Goal: Navigation & Orientation: Find specific page/section

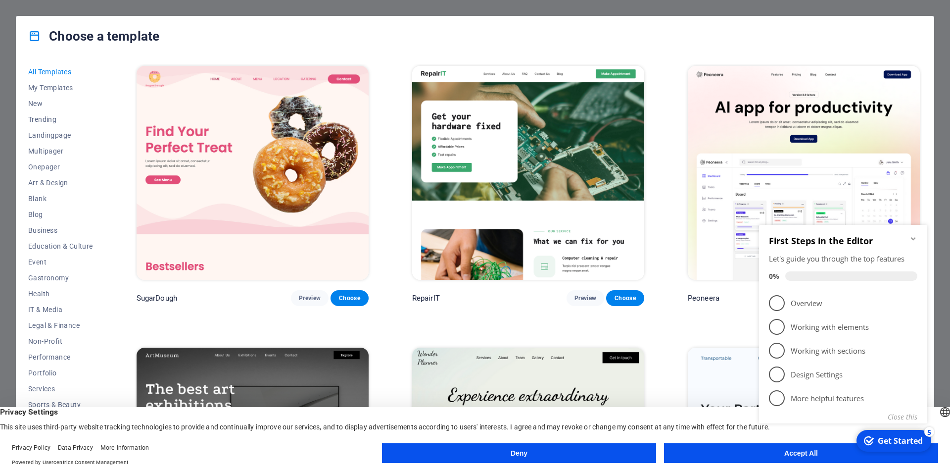
scroll to position [45, 0]
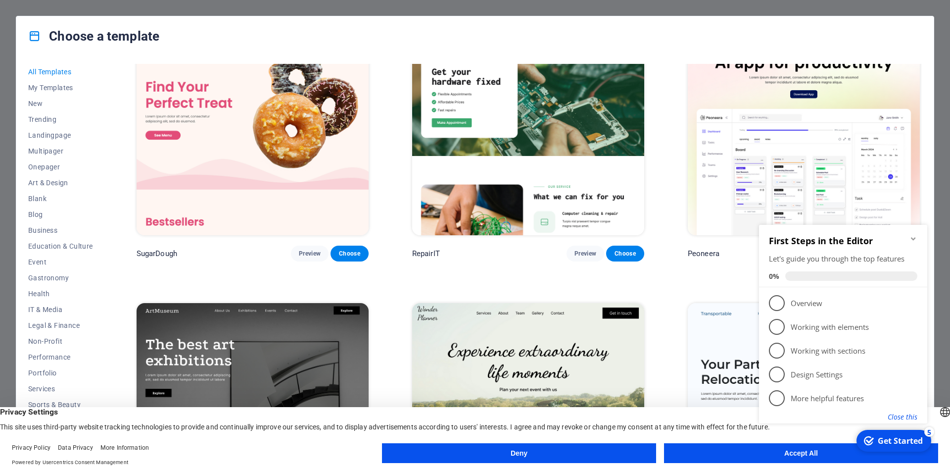
click at [904, 416] on button "Close this" at bounding box center [903, 416] width 30 height 9
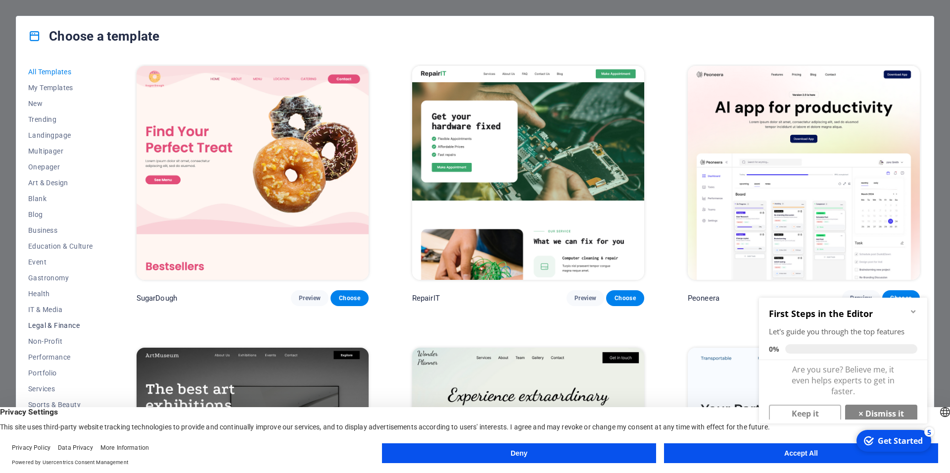
scroll to position [15, 0]
click at [743, 449] on button "Accept All" at bounding box center [801, 453] width 274 height 20
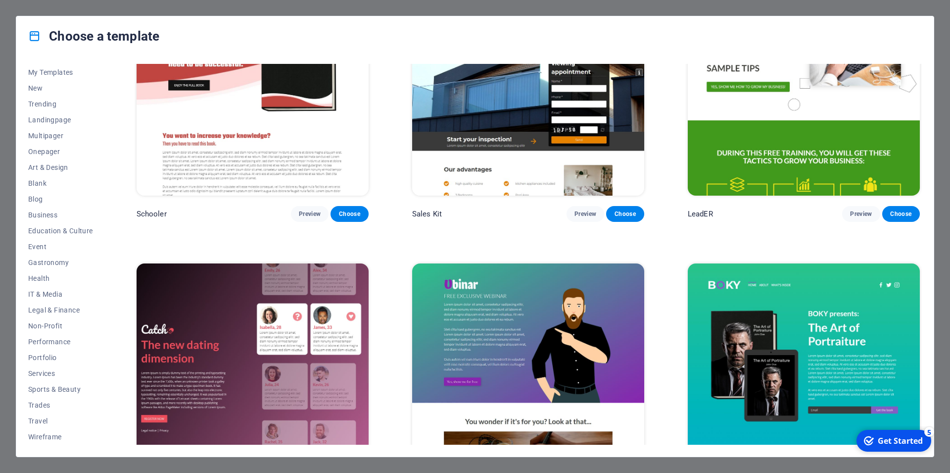
scroll to position [14799, 0]
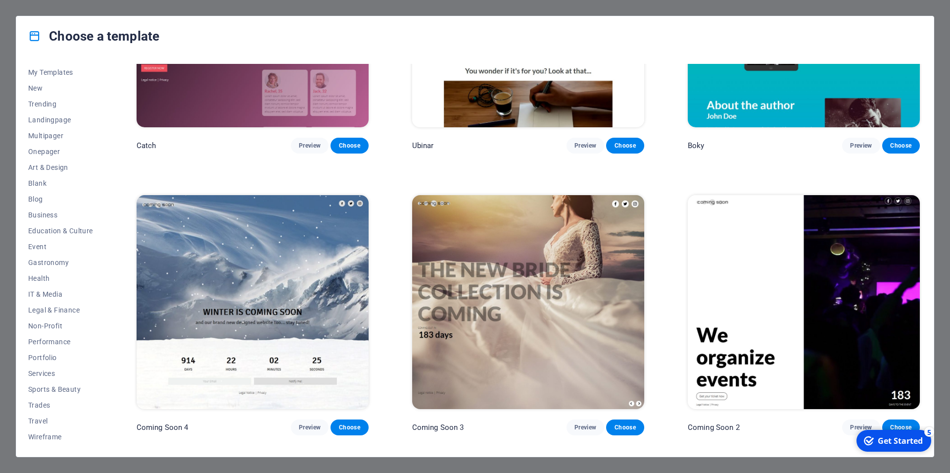
click at [889, 442] on div "Get Started" at bounding box center [900, 440] width 45 height 11
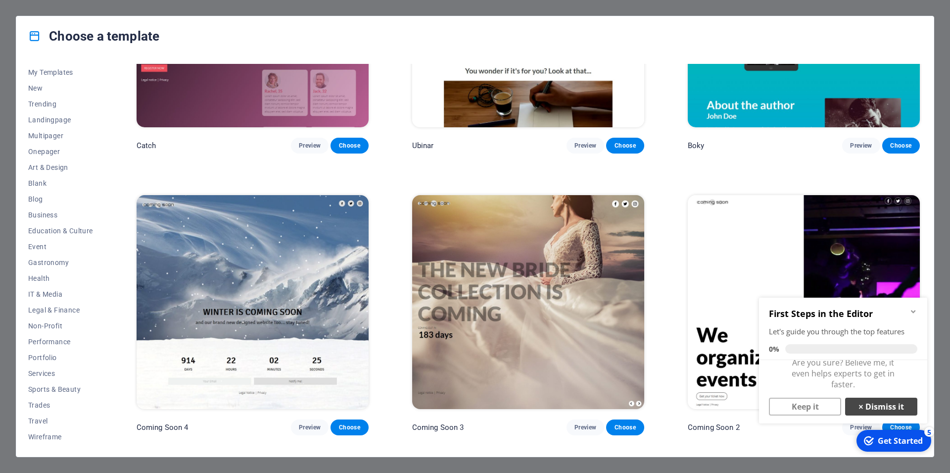
scroll to position [0, 0]
click at [911, 310] on icon "Minimize checklist" at bounding box center [913, 311] width 8 height 8
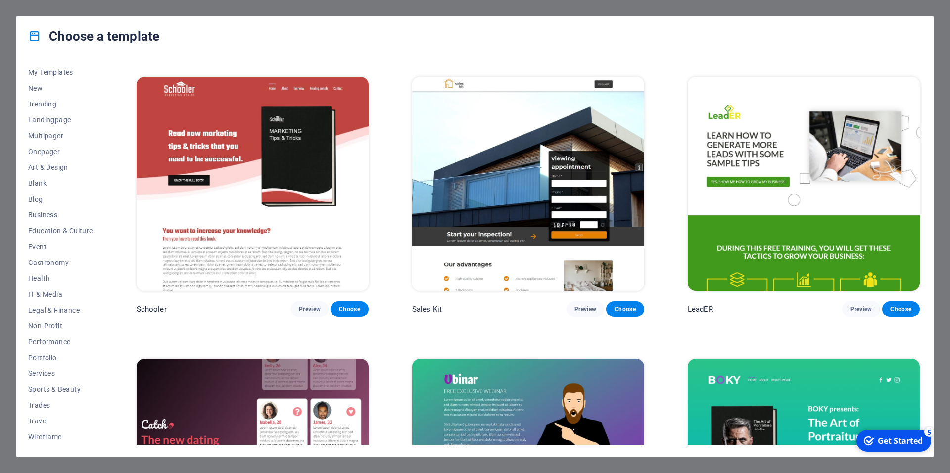
scroll to position [14131, 0]
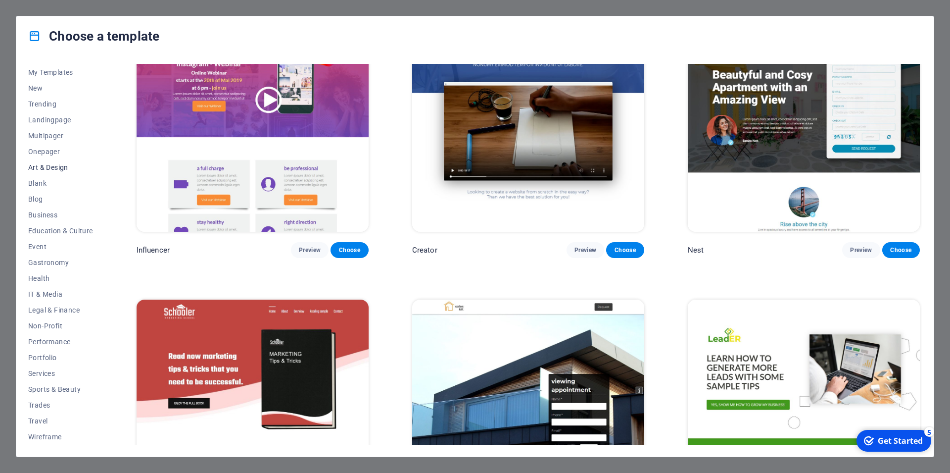
click at [51, 172] on button "Art & Design" at bounding box center [60, 167] width 65 height 16
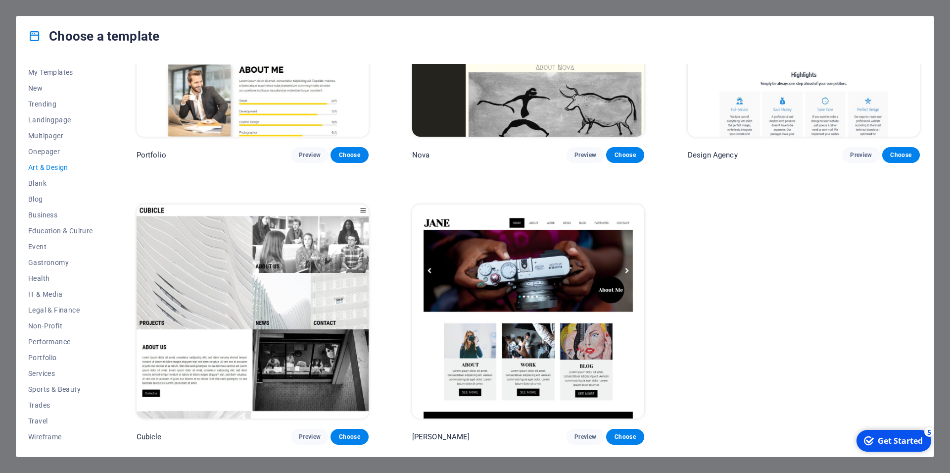
scroll to position [964, 0]
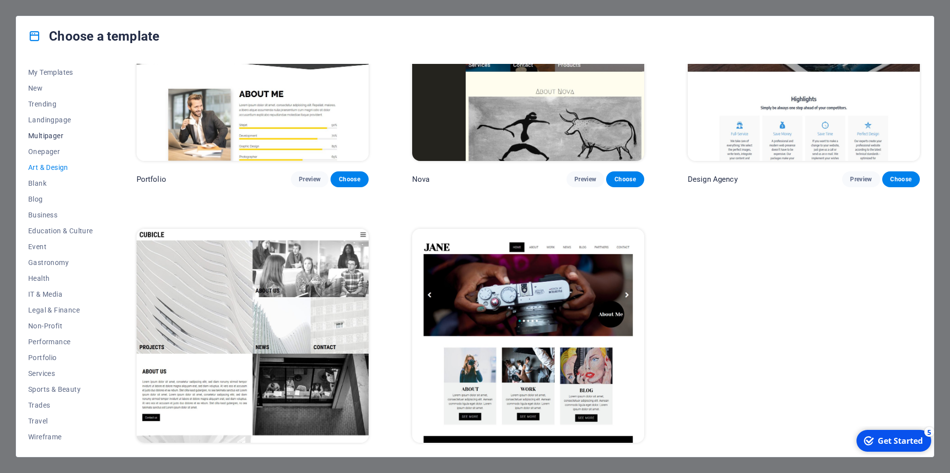
click at [41, 142] on button "Multipager" at bounding box center [60, 136] width 65 height 16
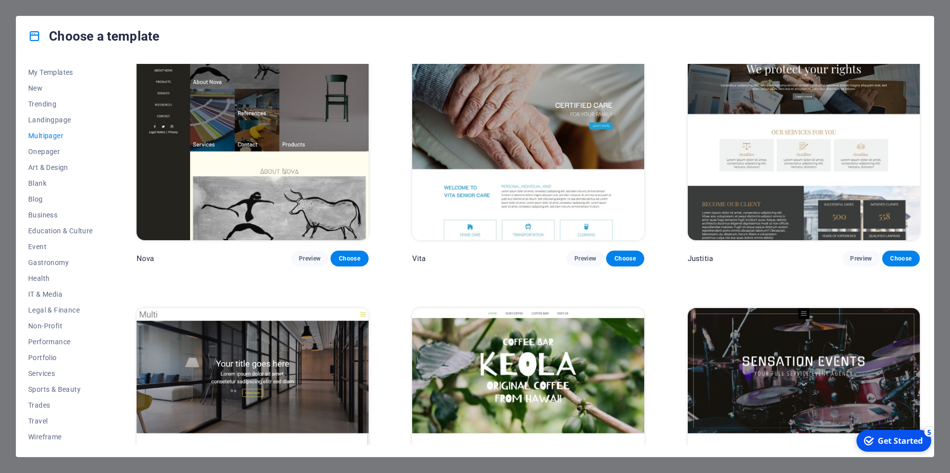
click at [44, 136] on span "Multipager" at bounding box center [60, 136] width 65 height 8
click at [56, 101] on span "Trending" at bounding box center [60, 104] width 65 height 8
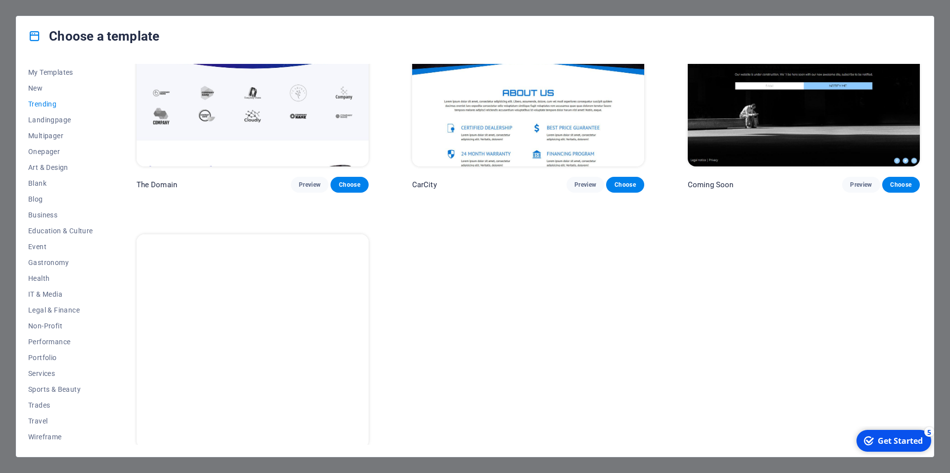
scroll to position [1017, 0]
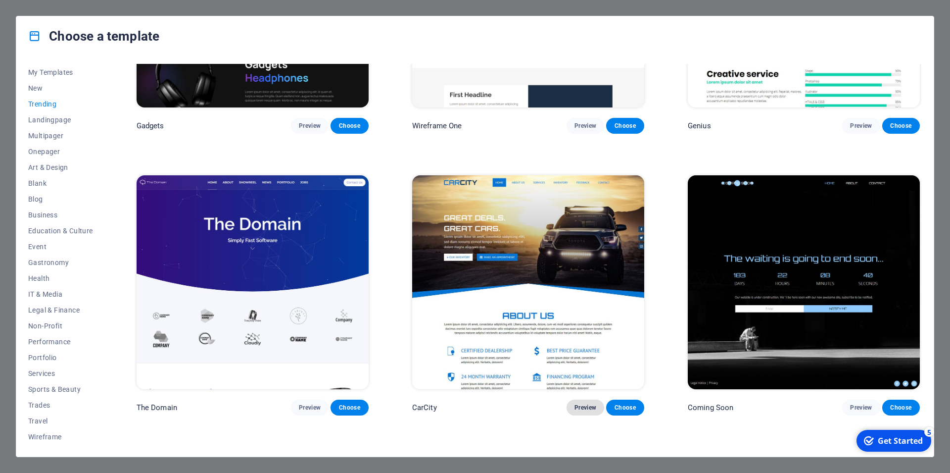
click at [582, 403] on span "Preview" at bounding box center [585, 407] width 22 height 8
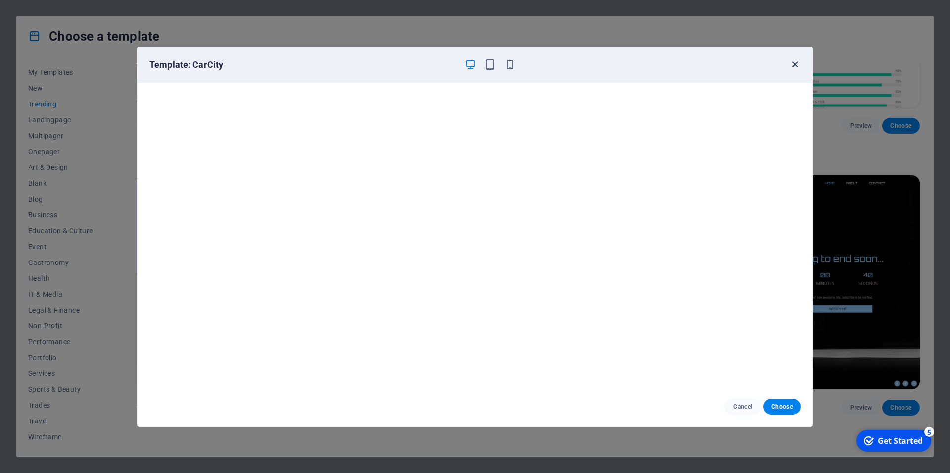
click at [798, 60] on icon "button" at bounding box center [794, 64] width 11 height 11
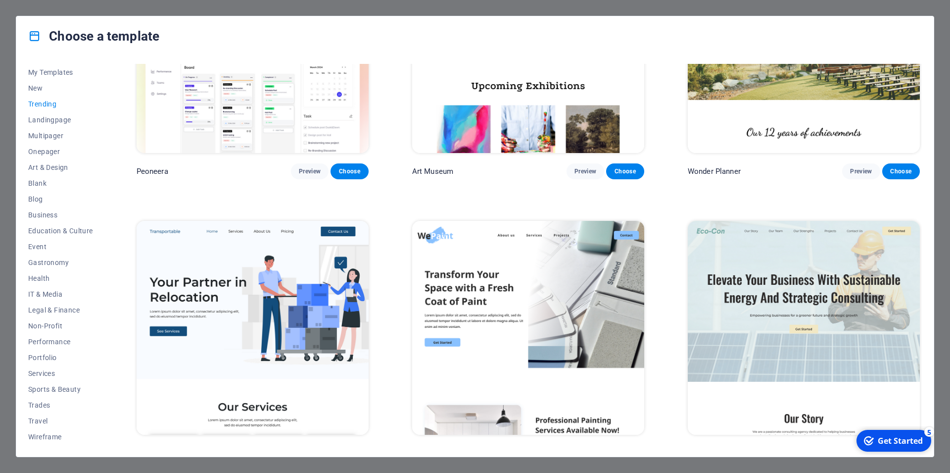
scroll to position [0, 0]
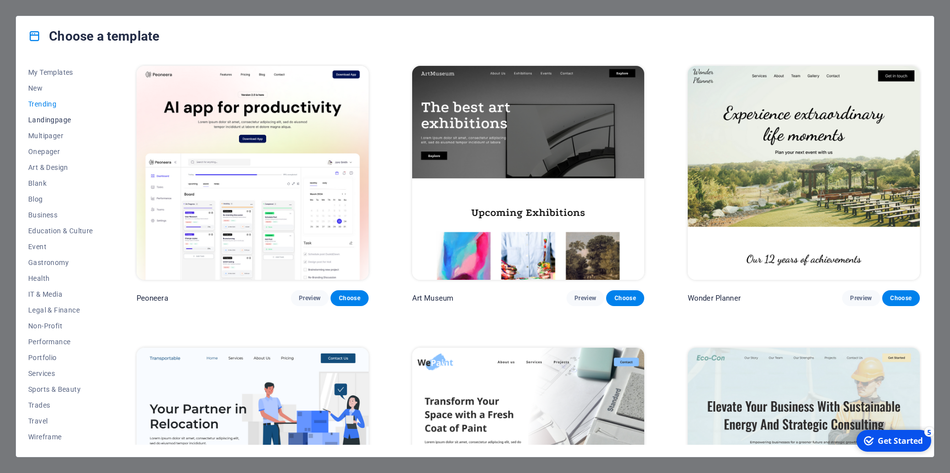
click at [57, 122] on span "Landingpage" at bounding box center [60, 120] width 65 height 8
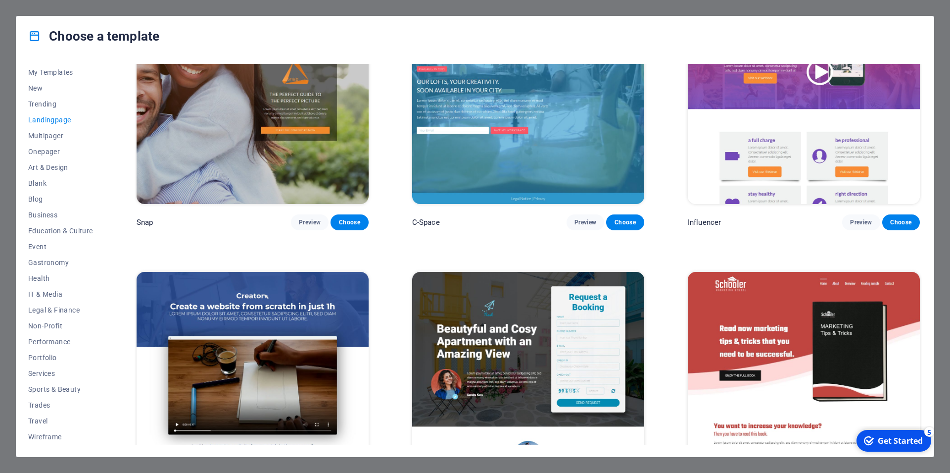
scroll to position [1291, 0]
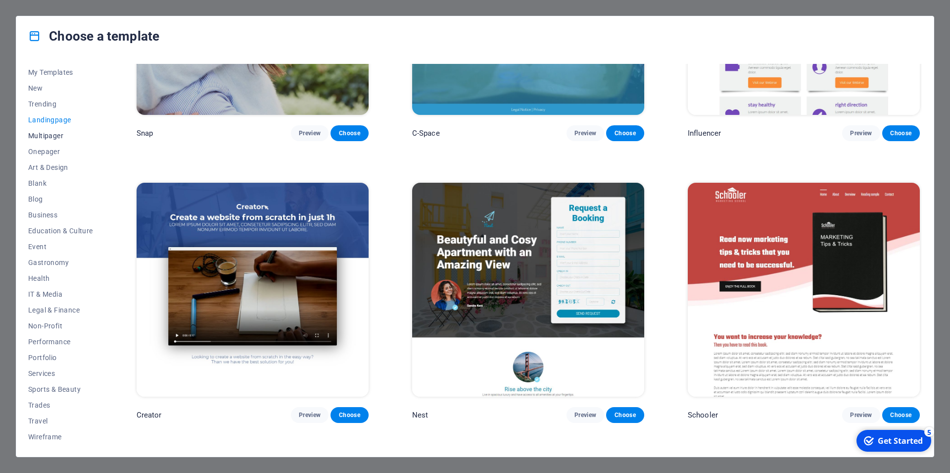
click at [62, 141] on button "Multipager" at bounding box center [60, 136] width 65 height 16
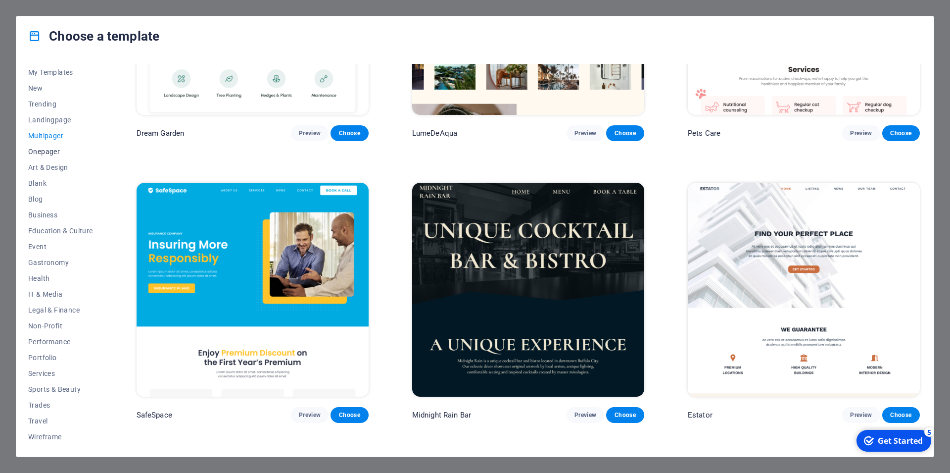
scroll to position [1292, 0]
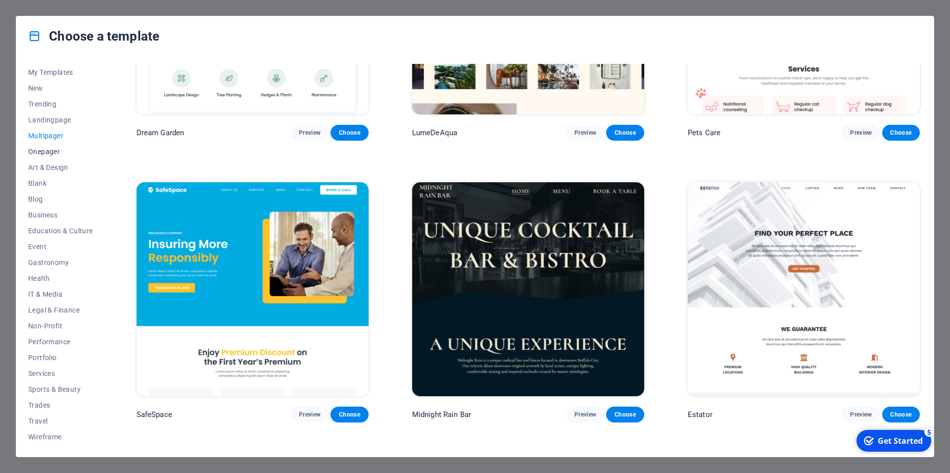
click at [53, 150] on span "Onepager" at bounding box center [60, 151] width 65 height 8
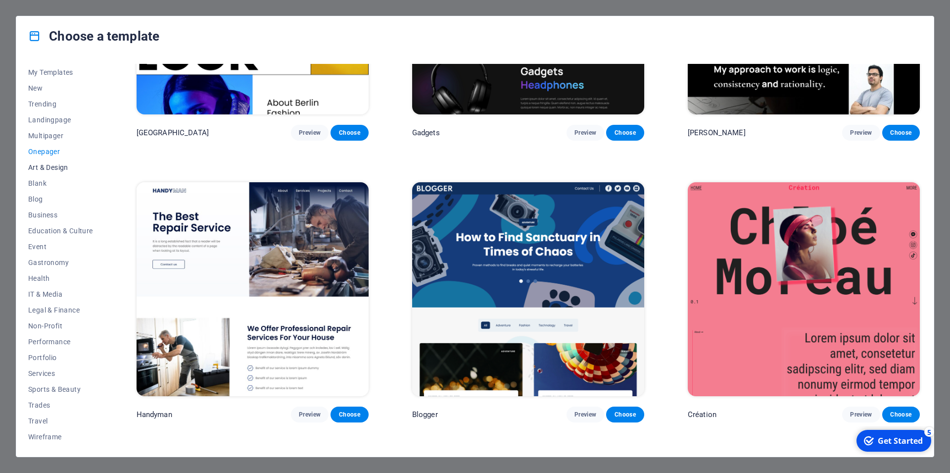
click at [55, 164] on span "Art & Design" at bounding box center [60, 167] width 65 height 8
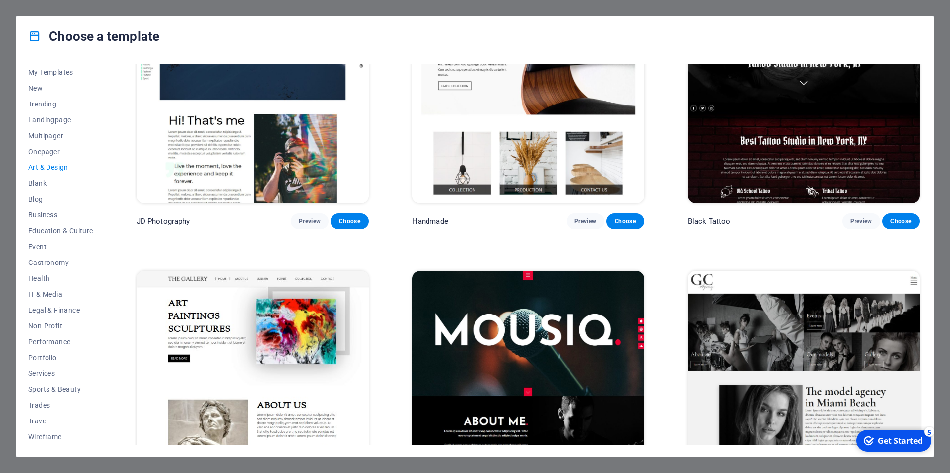
scroll to position [363, 0]
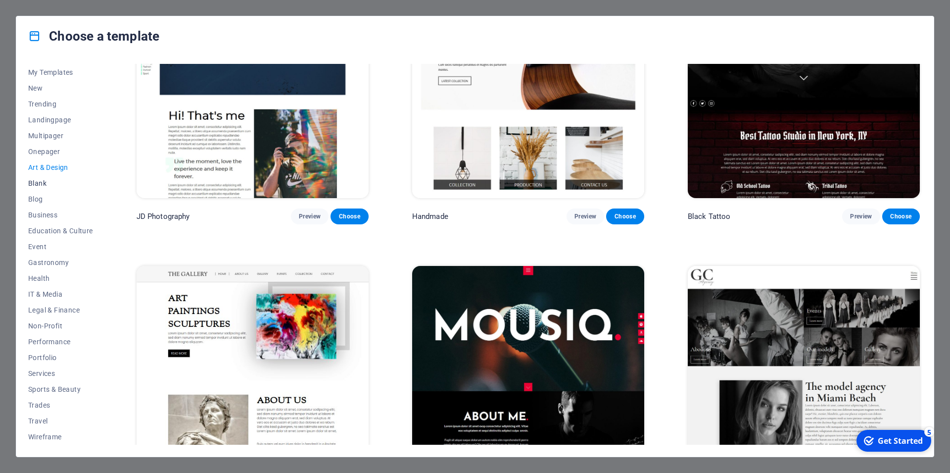
click at [47, 183] on span "Blank" at bounding box center [60, 183] width 65 height 8
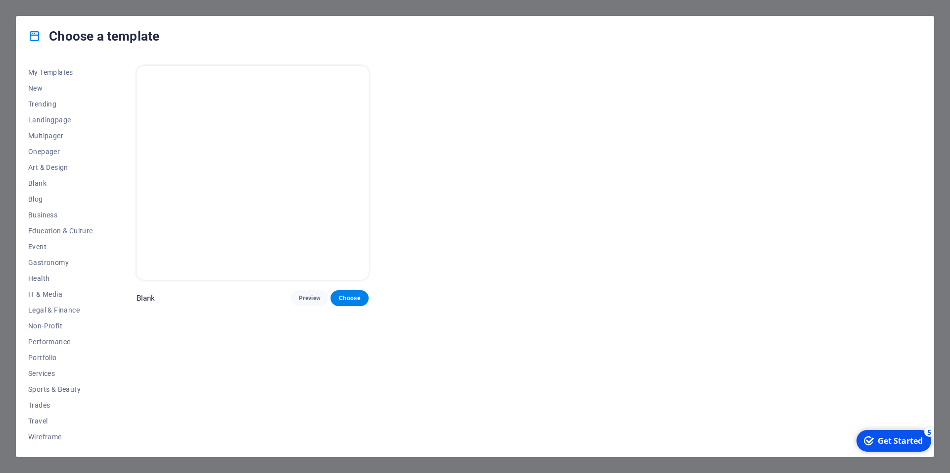
scroll to position [0, 0]
click at [45, 206] on button "Blog" at bounding box center [60, 199] width 65 height 16
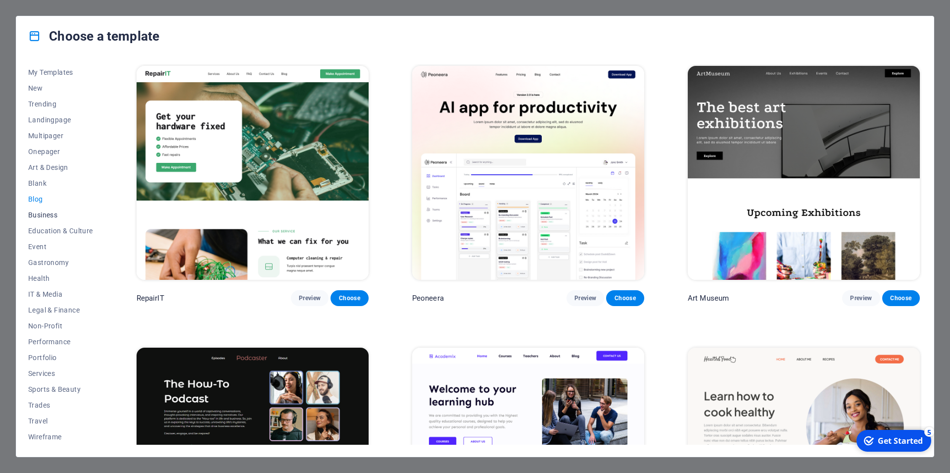
click at [44, 212] on span "Business" at bounding box center [60, 215] width 65 height 8
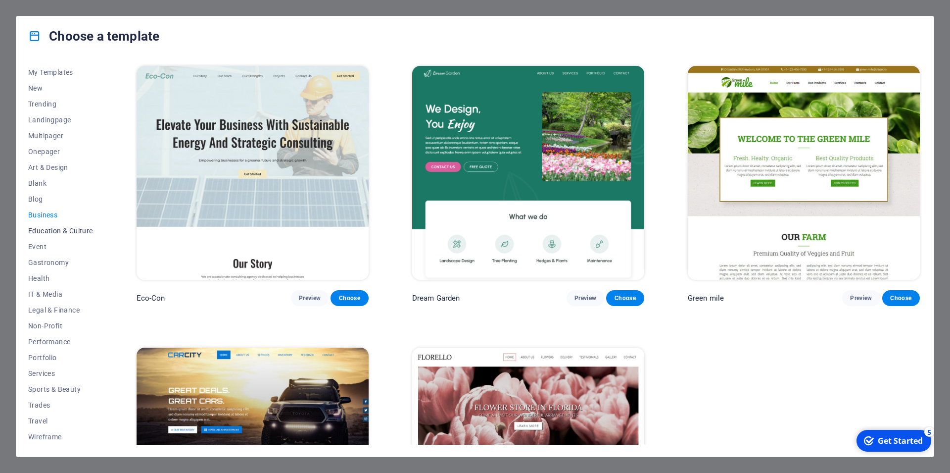
click at [55, 229] on span "Education & Culture" at bounding box center [60, 231] width 65 height 8
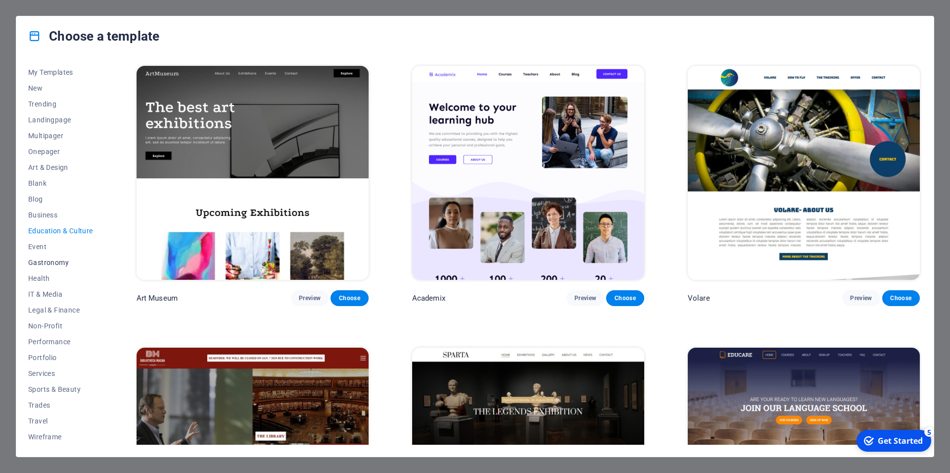
click at [58, 261] on span "Gastronomy" at bounding box center [60, 262] width 65 height 8
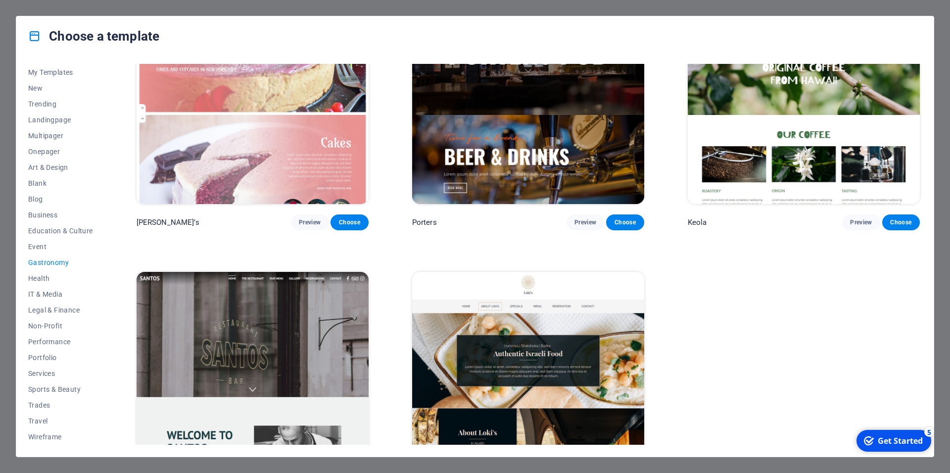
scroll to position [1240, 0]
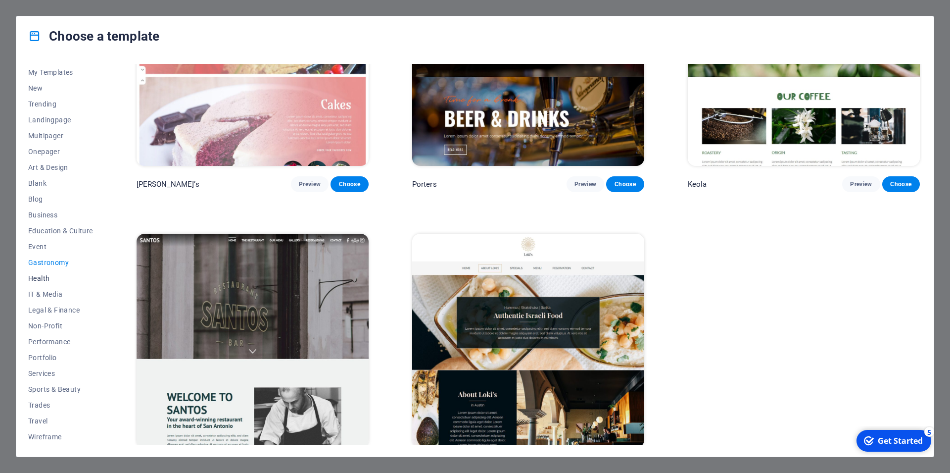
click at [44, 274] on button "Health" at bounding box center [60, 278] width 65 height 16
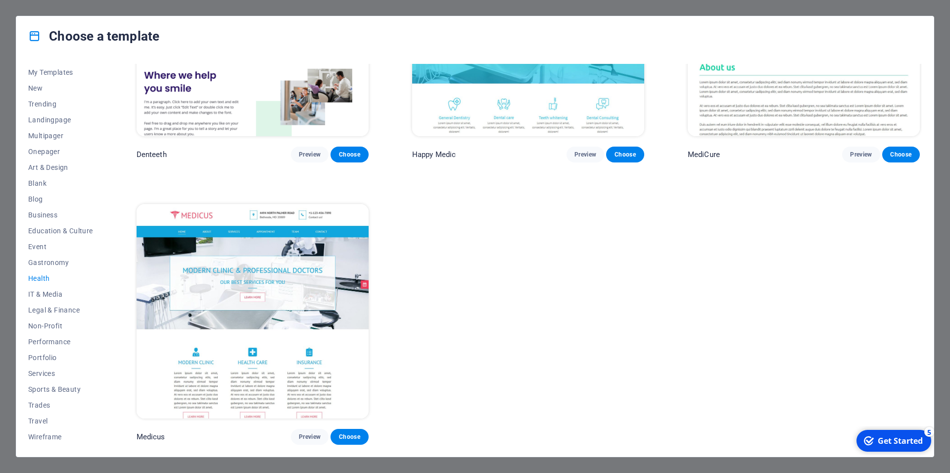
scroll to position [410, 0]
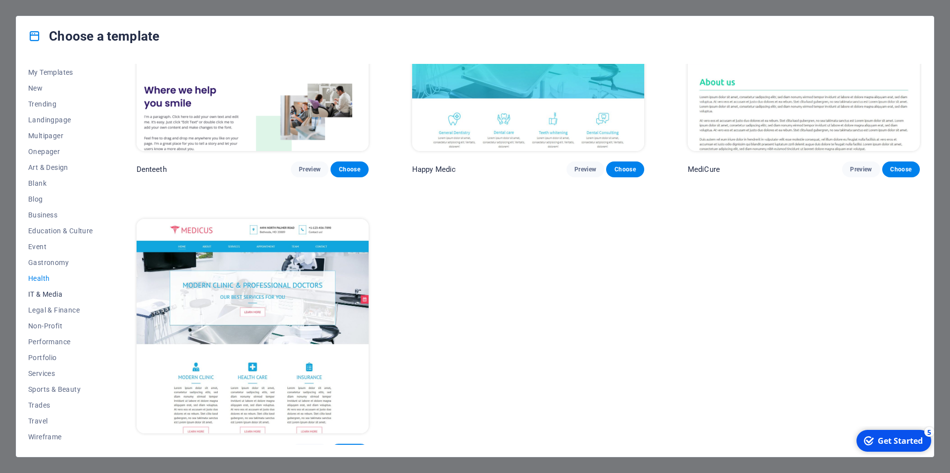
click at [47, 292] on span "IT & Media" at bounding box center [60, 294] width 65 height 8
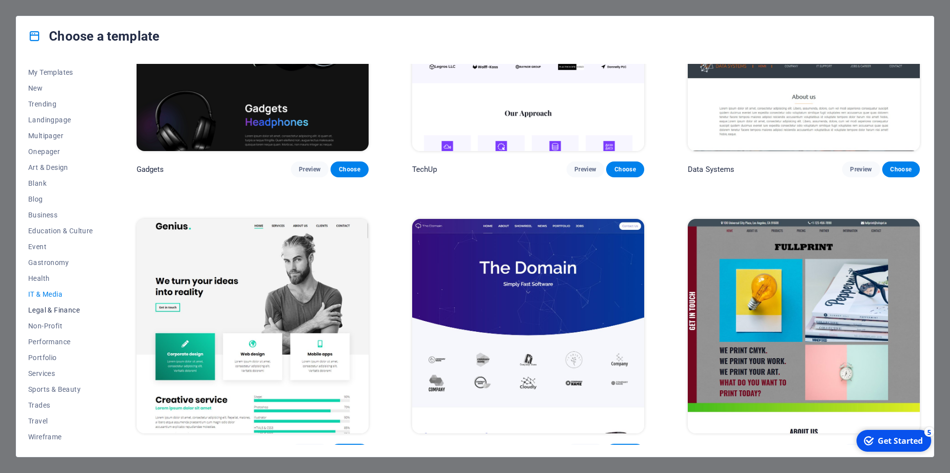
click at [70, 310] on span "Legal & Finance" at bounding box center [60, 310] width 65 height 8
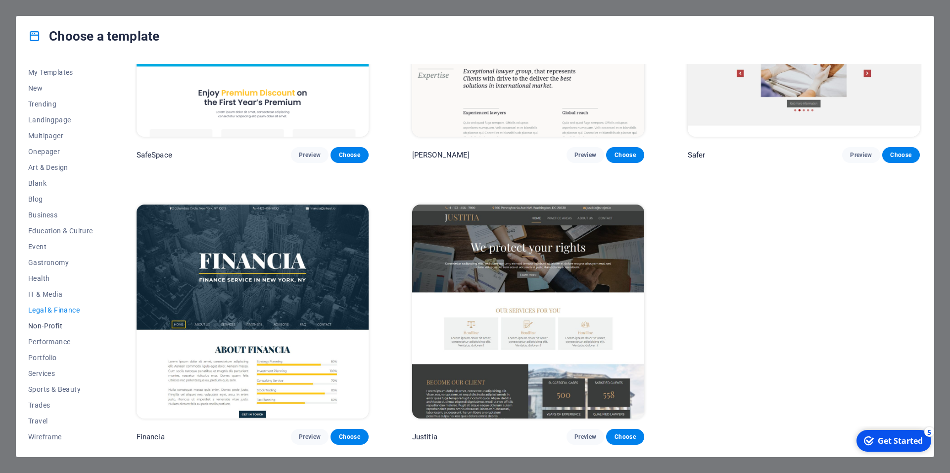
scroll to position [133, 0]
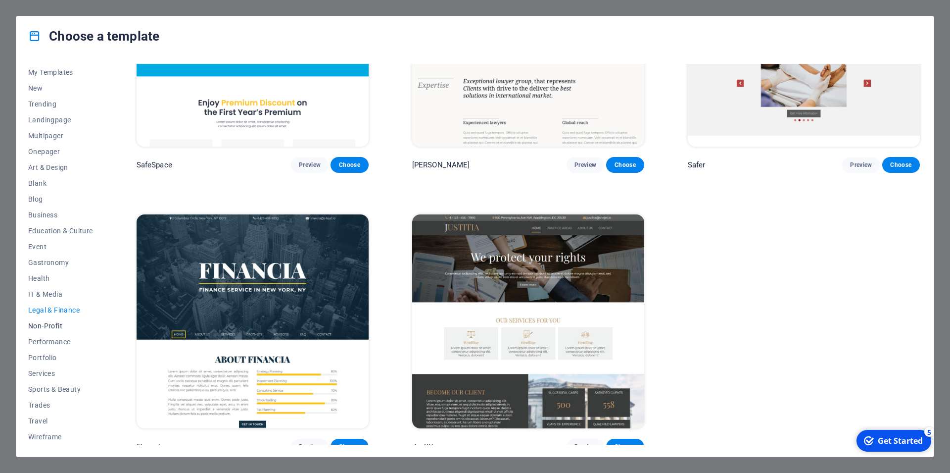
click at [61, 327] on span "Non-Profit" at bounding box center [60, 326] width 65 height 8
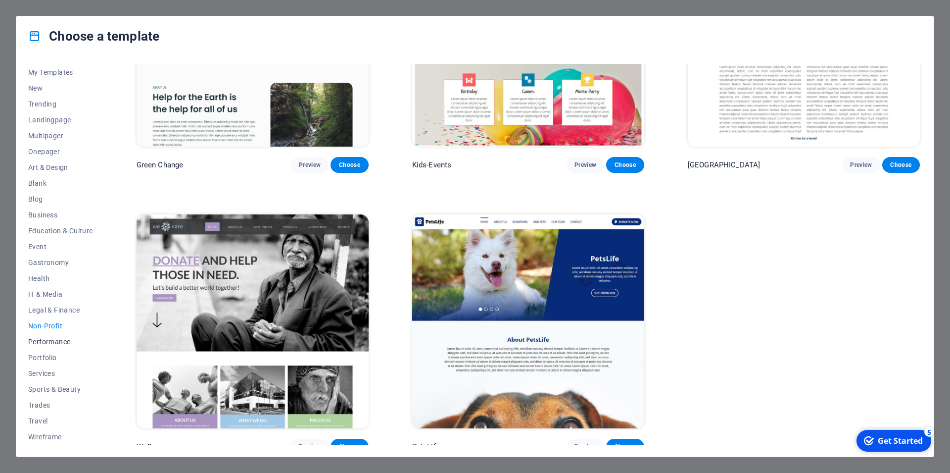
click at [60, 340] on span "Performance" at bounding box center [60, 341] width 65 height 8
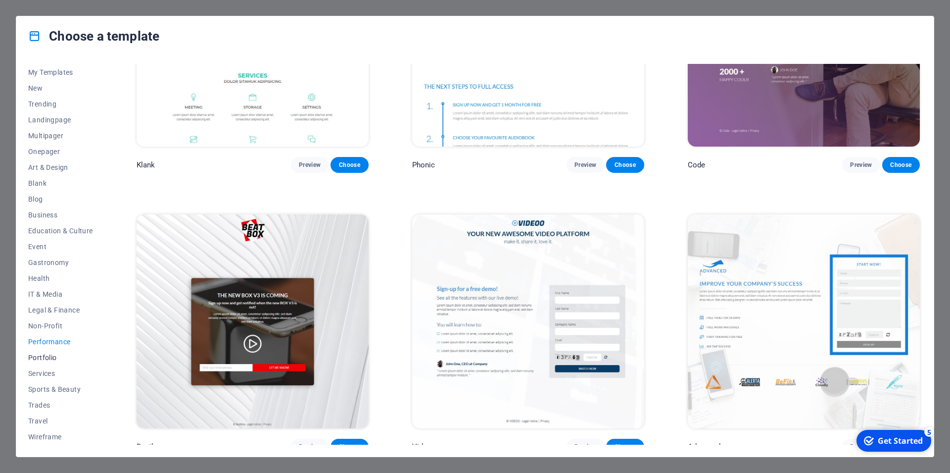
click at [55, 358] on span "Portfolio" at bounding box center [60, 357] width 65 height 8
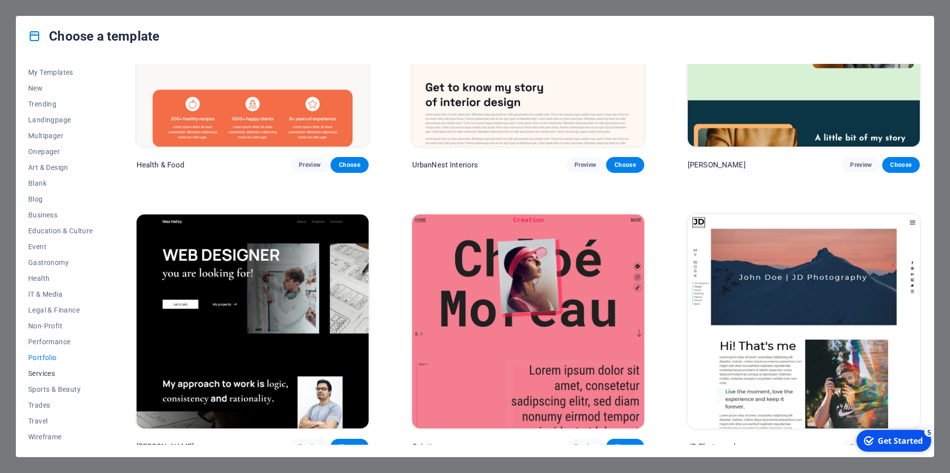
click at [55, 368] on button "Services" at bounding box center [60, 373] width 65 height 16
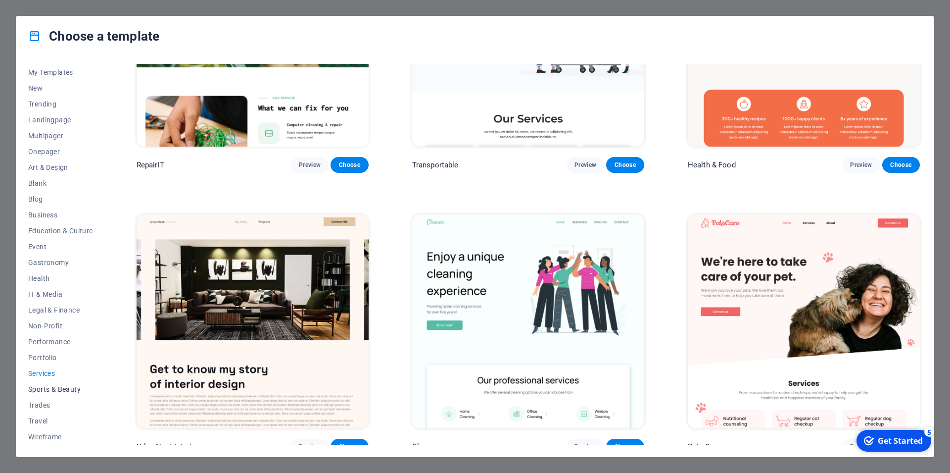
click at [61, 381] on button "Sports & Beauty" at bounding box center [60, 389] width 65 height 16
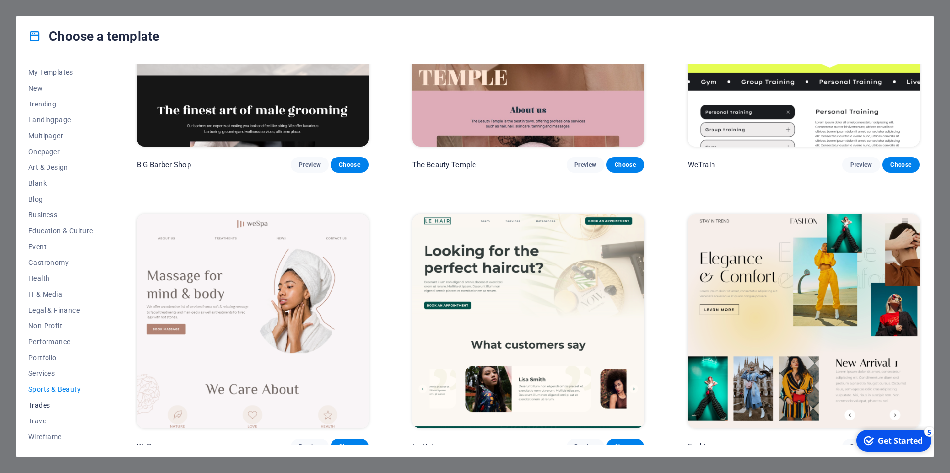
click at [45, 406] on span "Trades" at bounding box center [60, 405] width 65 height 8
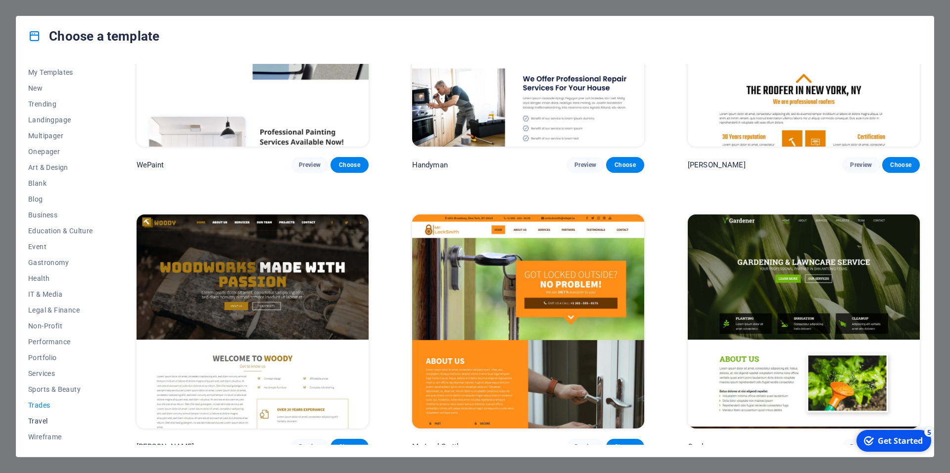
click at [45, 419] on span "Travel" at bounding box center [60, 421] width 65 height 8
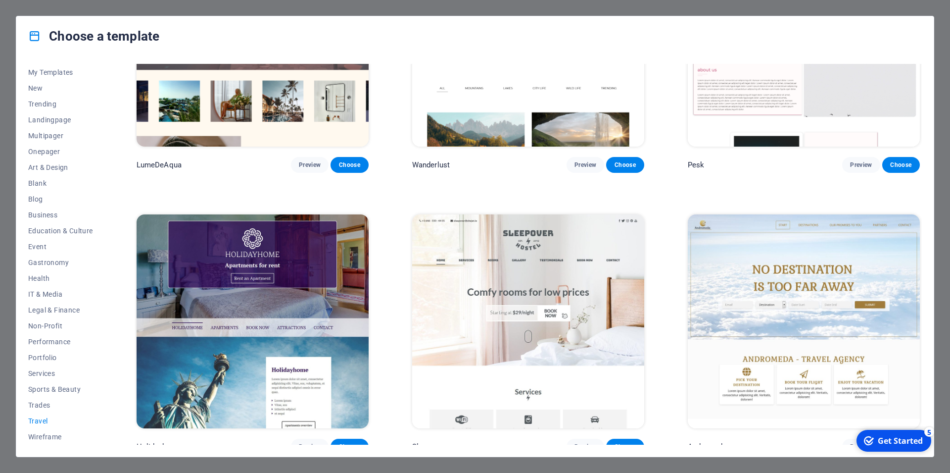
click at [743, 461] on div "Choose a template All Templates My Templates New Trending Landingpage Multipage…" at bounding box center [475, 236] width 950 height 473
